Goal: Information Seeking & Learning: Learn about a topic

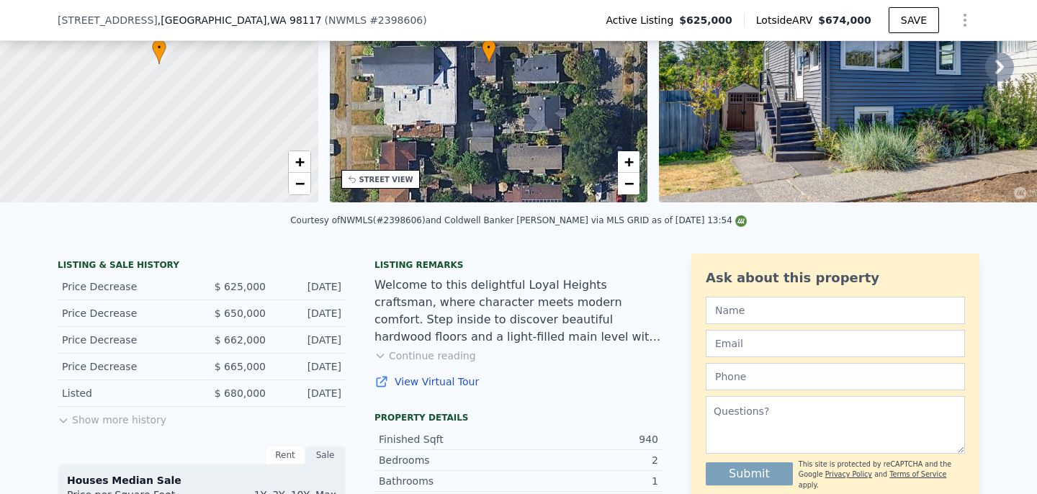
scroll to position [170, 0]
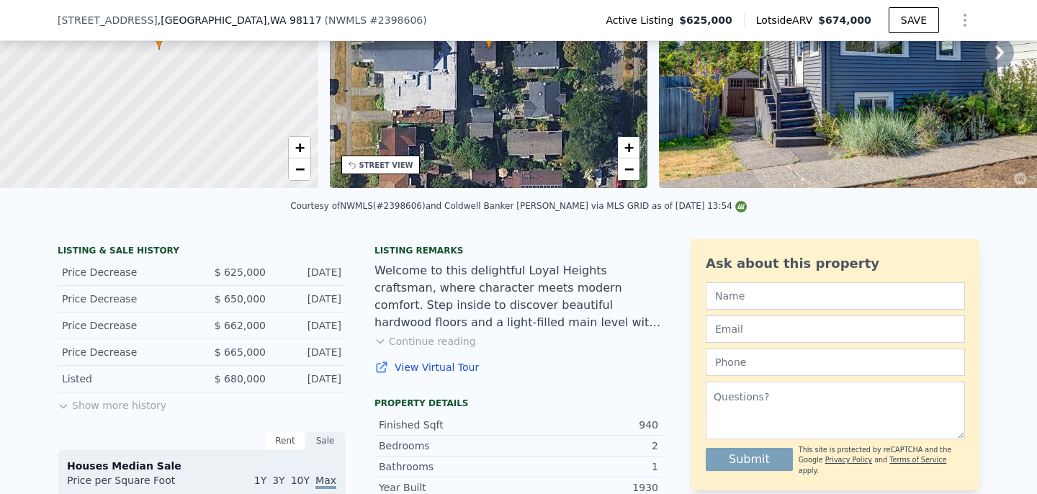
click at [120, 406] on button "Show more history" at bounding box center [112, 402] width 109 height 20
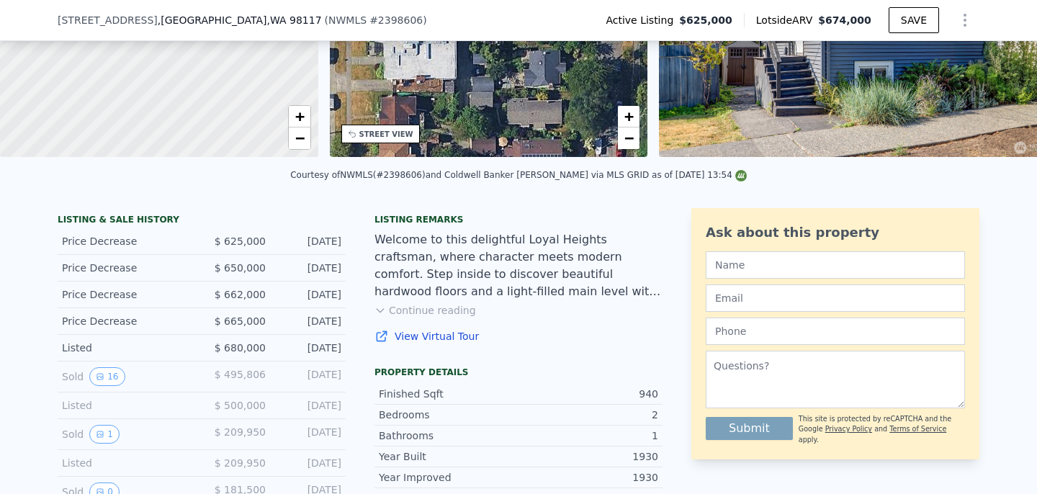
scroll to position [204, 0]
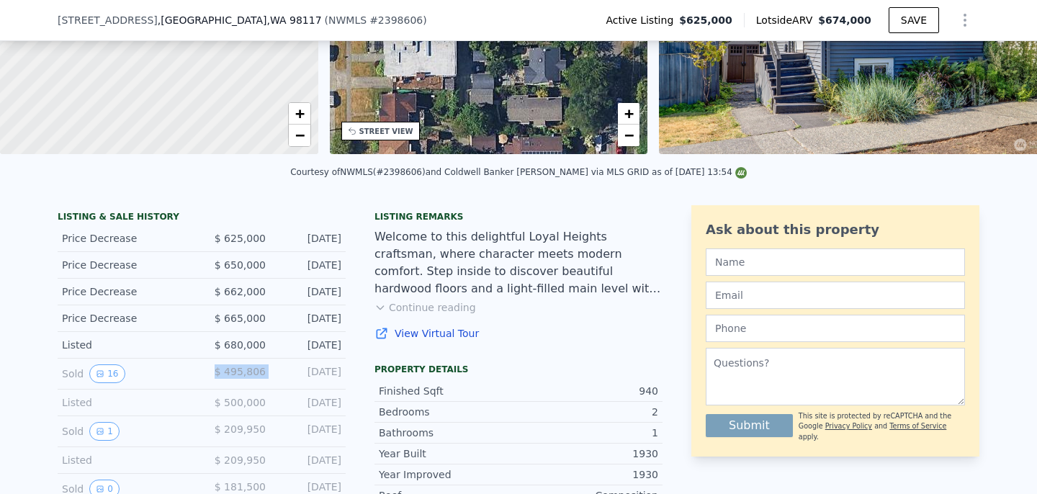
drag, startPoint x: 217, startPoint y: 369, endPoint x: 274, endPoint y: 371, distance: 56.9
click at [274, 371] on div "Sold 16 $ 495,806 [DATE]" at bounding box center [202, 374] width 288 height 31
drag, startPoint x: 284, startPoint y: 343, endPoint x: 311, endPoint y: 355, distance: 29.3
click at [311, 355] on div "Listed $ 680,000 [DATE]" at bounding box center [202, 345] width 288 height 27
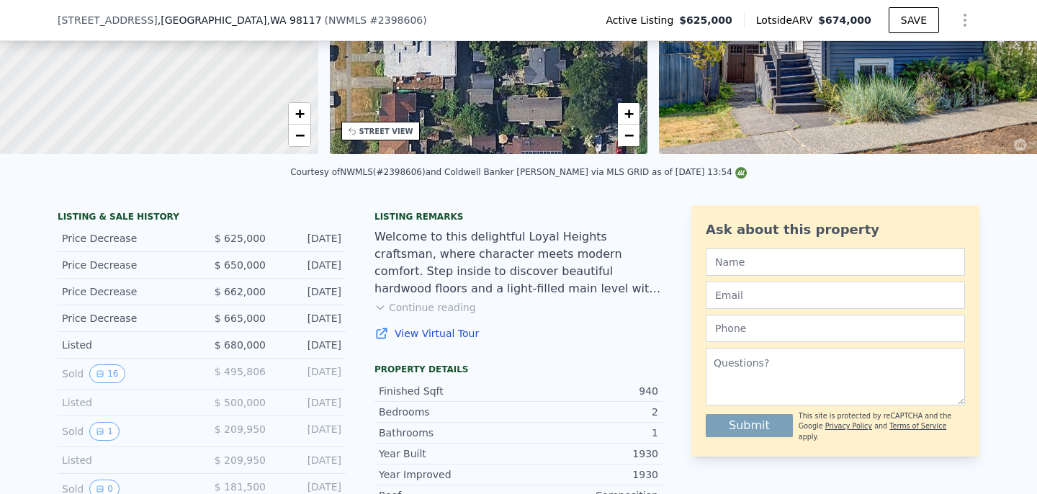
click at [311, 355] on div "Listed $ 680,000 [DATE]" at bounding box center [202, 345] width 288 height 27
drag, startPoint x: 219, startPoint y: 317, endPoint x: 260, endPoint y: 318, distance: 41.1
click at [260, 318] on span "$ 665,000" at bounding box center [240, 319] width 51 height 12
drag, startPoint x: 214, startPoint y: 294, endPoint x: 267, endPoint y: 294, distance: 53.3
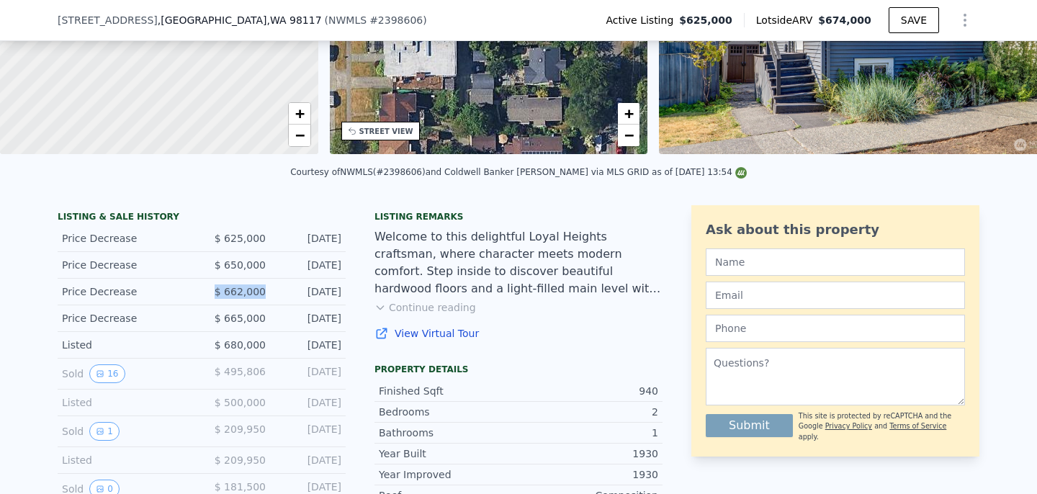
click at [267, 294] on div "Price Decrease $ 662,000 [DATE]" at bounding box center [202, 292] width 288 height 27
drag, startPoint x: 215, startPoint y: 264, endPoint x: 285, endPoint y: 264, distance: 70.6
click at [285, 264] on div "Price Decrease $ 650,000 [DATE]" at bounding box center [202, 265] width 288 height 27
click at [285, 264] on div "[DATE]" at bounding box center [309, 265] width 64 height 14
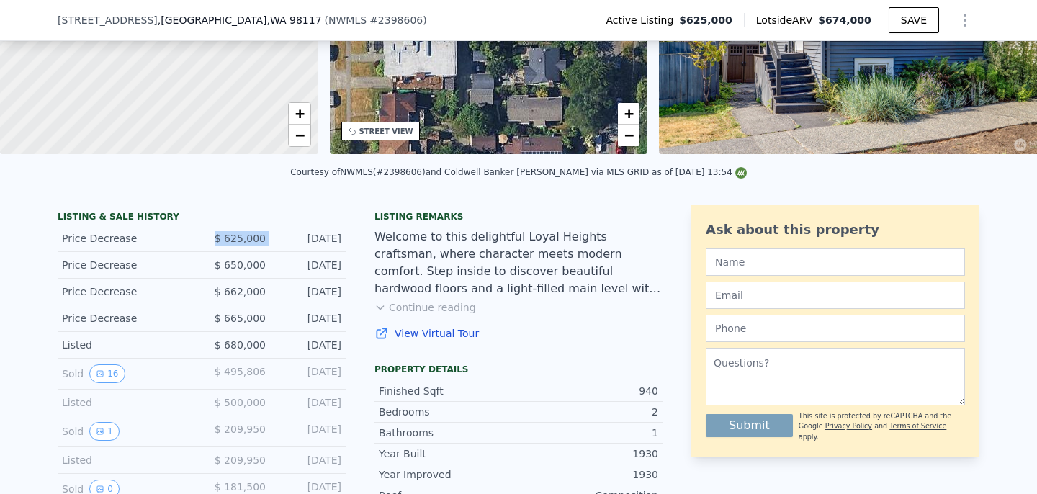
drag, startPoint x: 219, startPoint y: 236, endPoint x: 272, endPoint y: 236, distance: 53.3
click at [272, 236] on div "Price Decrease $ 625,000 [DATE]" at bounding box center [202, 238] width 288 height 27
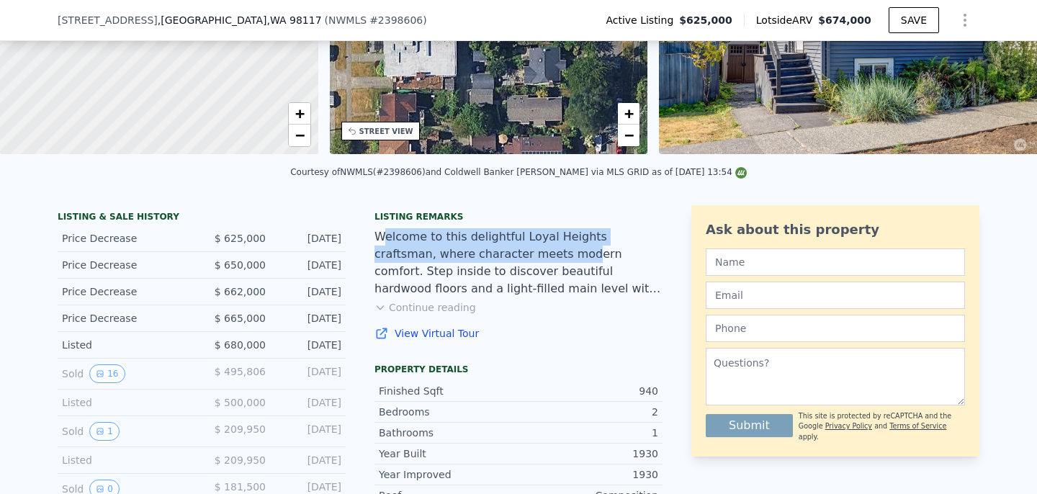
drag, startPoint x: 398, startPoint y: 237, endPoint x: 521, endPoint y: 257, distance: 124.1
click at [521, 257] on div "Welcome to this delightful Loyal Heights craftsman, where character meets moder…" at bounding box center [518, 262] width 288 height 69
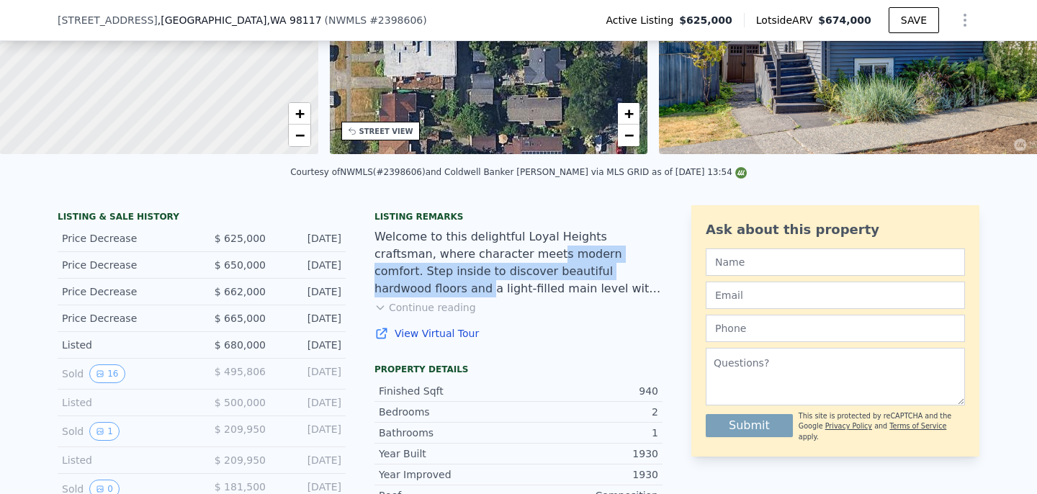
drag, startPoint x: 488, startPoint y: 256, endPoint x: 578, endPoint y: 279, distance: 92.7
click at [578, 279] on div "Welcome to this delightful Loyal Heights craftsman, where character meets moder…" at bounding box center [518, 262] width 288 height 69
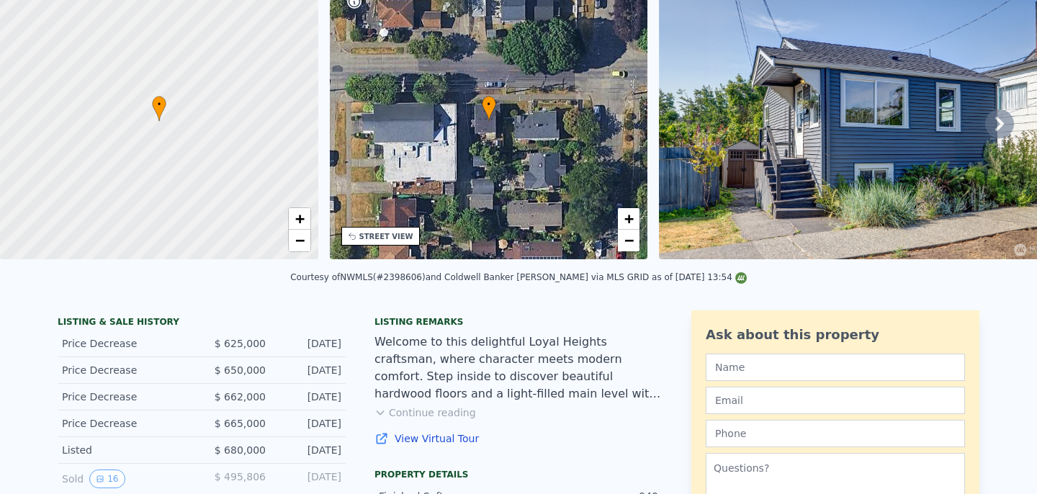
scroll to position [0, 0]
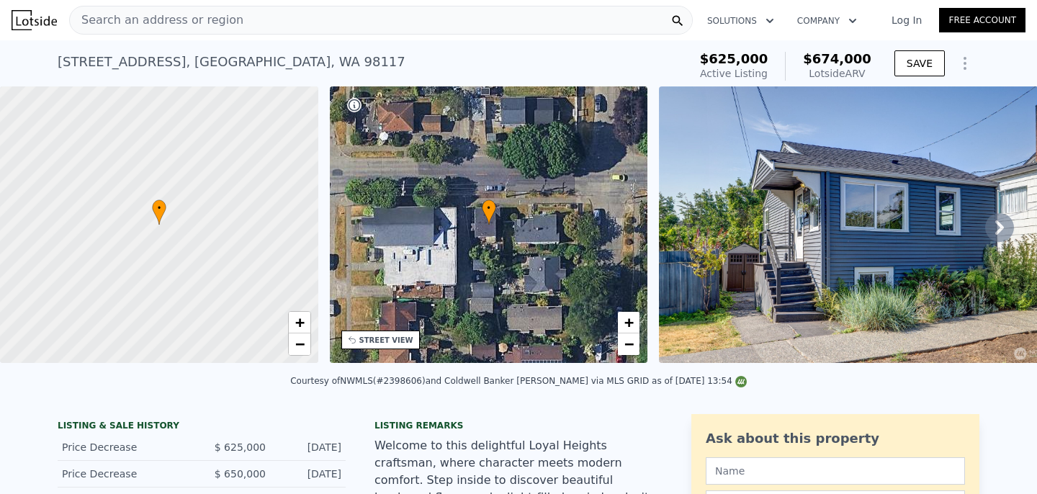
click at [738, 217] on img at bounding box center [866, 224] width 415 height 277
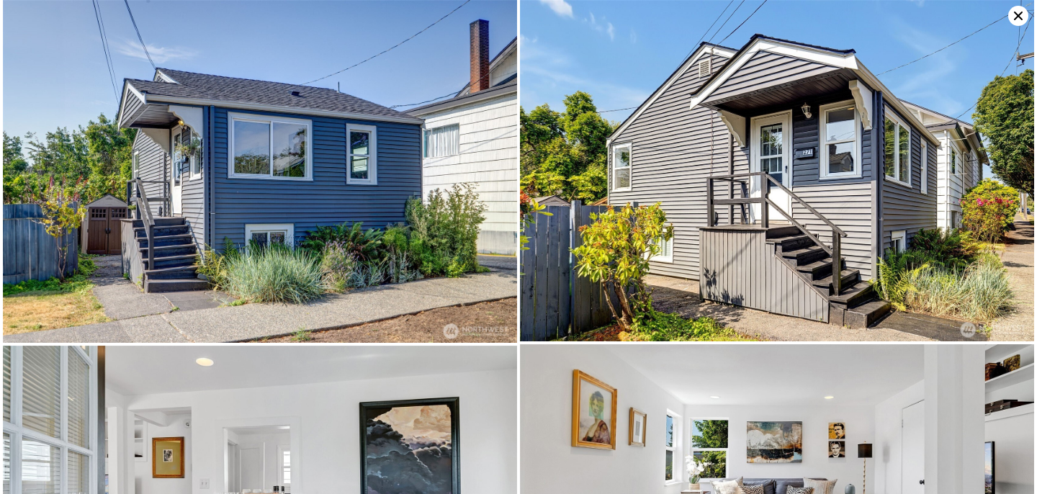
click at [1013, 13] on icon at bounding box center [1018, 16] width 20 height 20
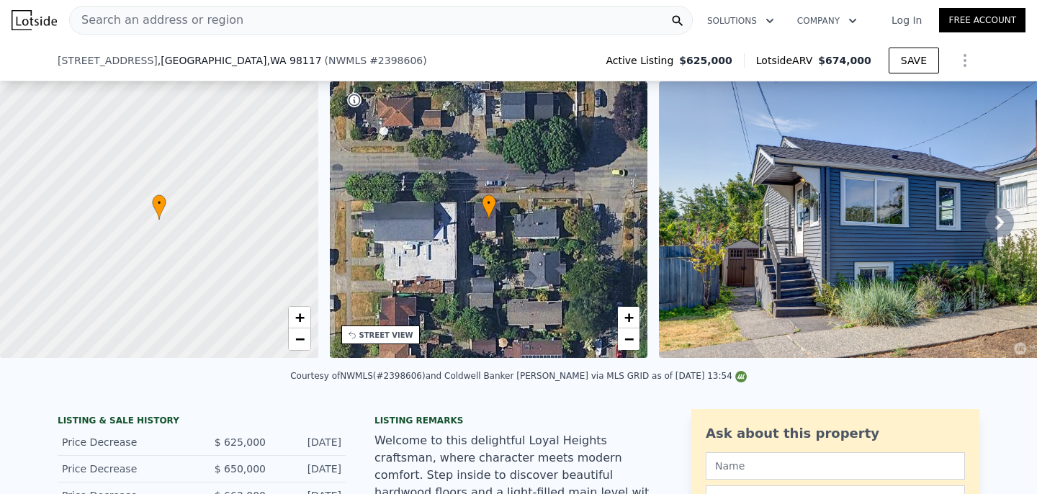
scroll to position [109, 0]
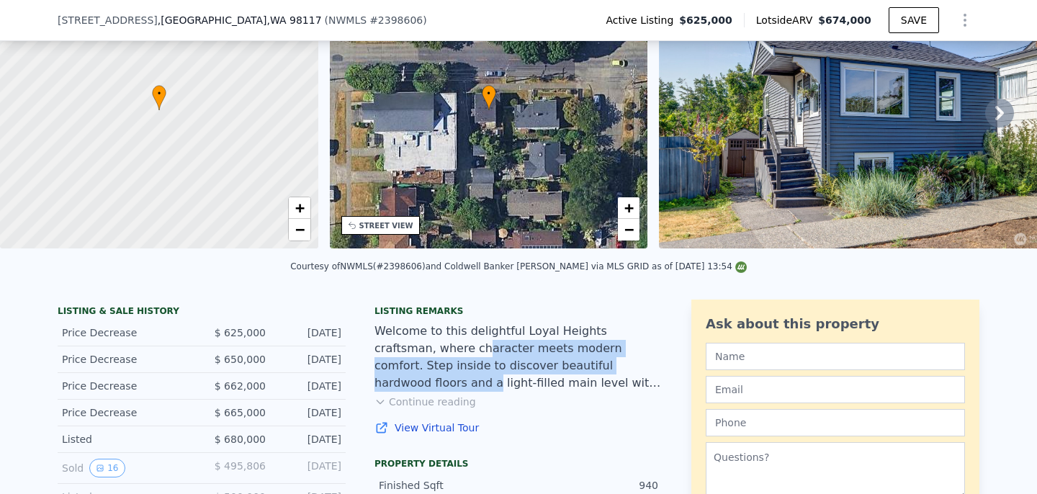
drag, startPoint x: 422, startPoint y: 341, endPoint x: 583, endPoint y: 370, distance: 163.9
click at [583, 370] on div "Welcome to this delightful Loyal Heights craftsman, where character meets moder…" at bounding box center [518, 357] width 288 height 69
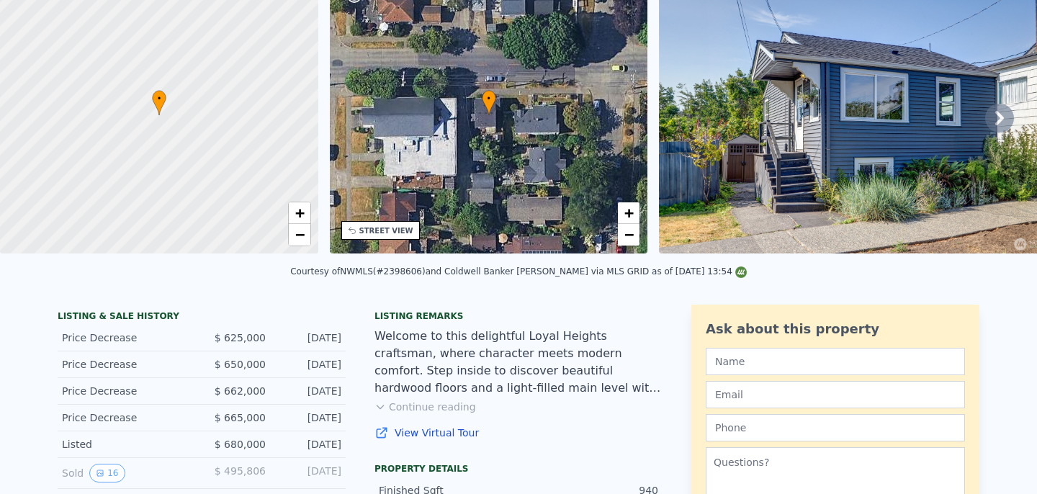
scroll to position [0, 0]
